Goal: Task Accomplishment & Management: Manage account settings

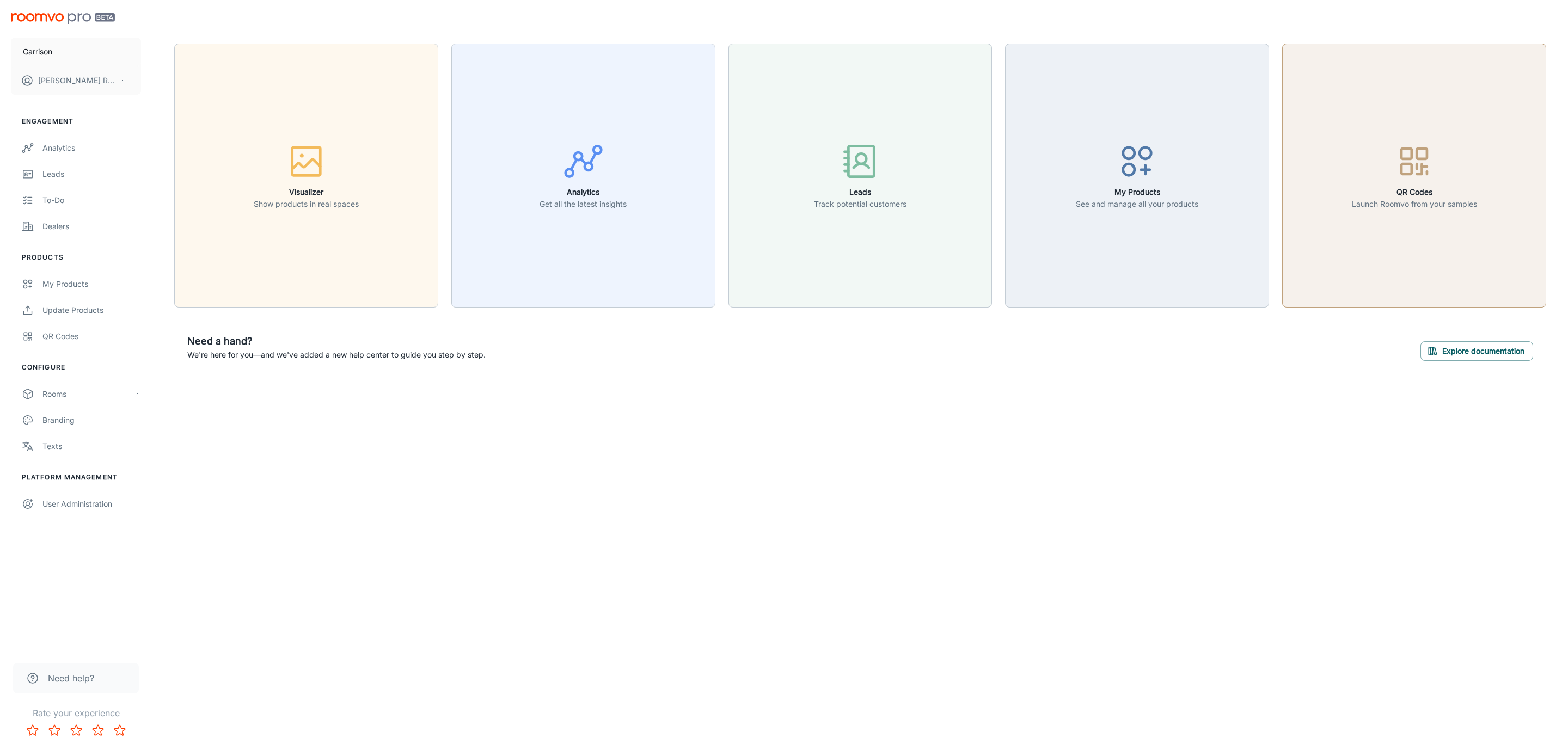
click at [1418, 183] on div "button" at bounding box center [1414, 164] width 125 height 45
click at [1158, 205] on p "See and manage all your products" at bounding box center [1136, 203] width 122 height 12
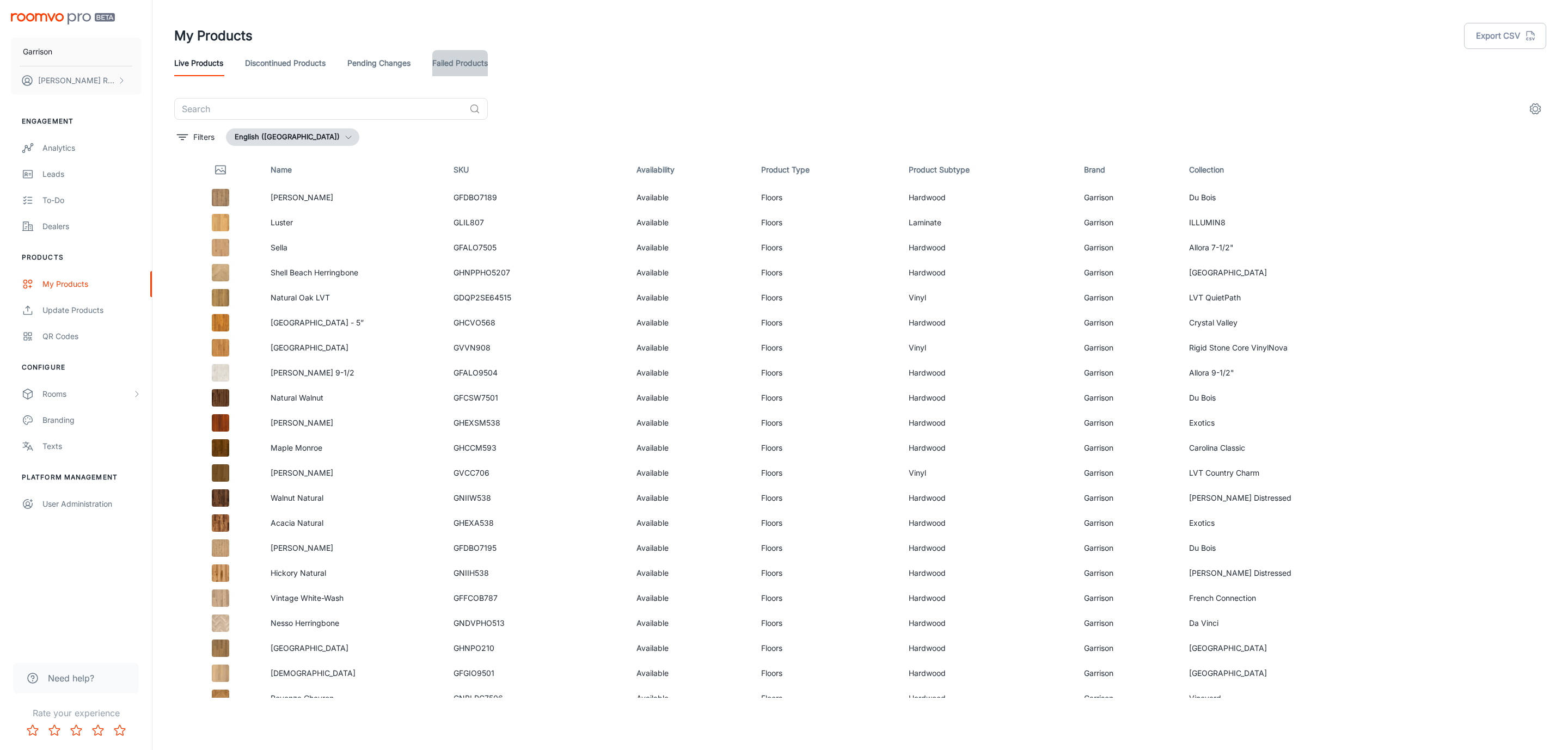
click at [449, 60] on link "Failed Products" at bounding box center [459, 63] width 55 height 26
